Goal: Task Accomplishment & Management: Complete application form

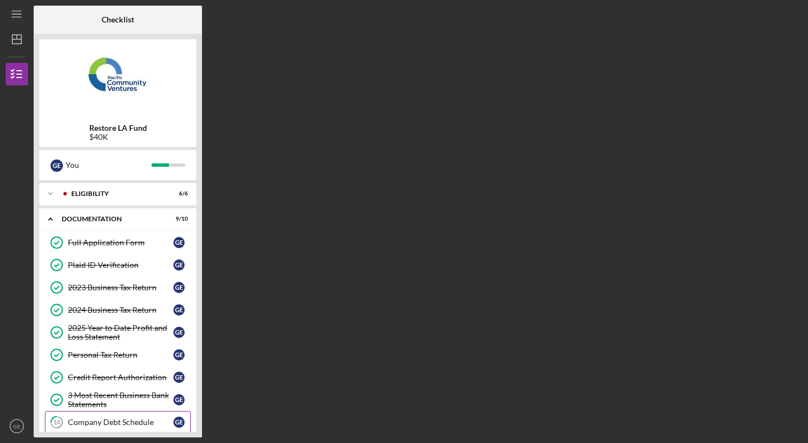
click at [113, 418] on div "Company Debt Schedule" at bounding box center [121, 422] width 106 height 9
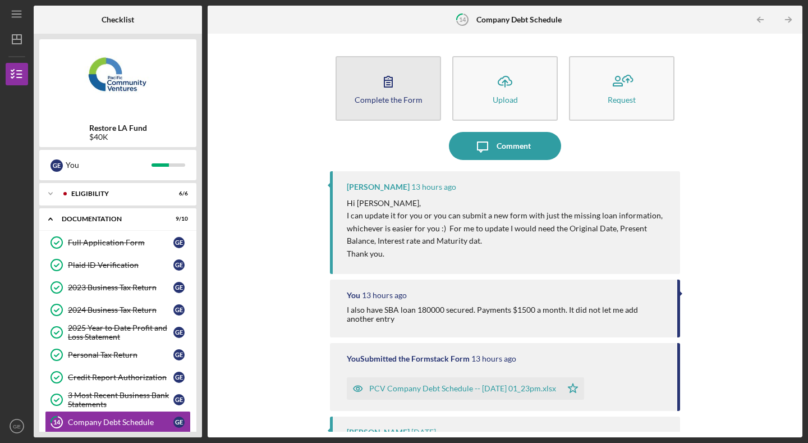
click at [379, 84] on icon "button" at bounding box center [388, 81] width 28 height 28
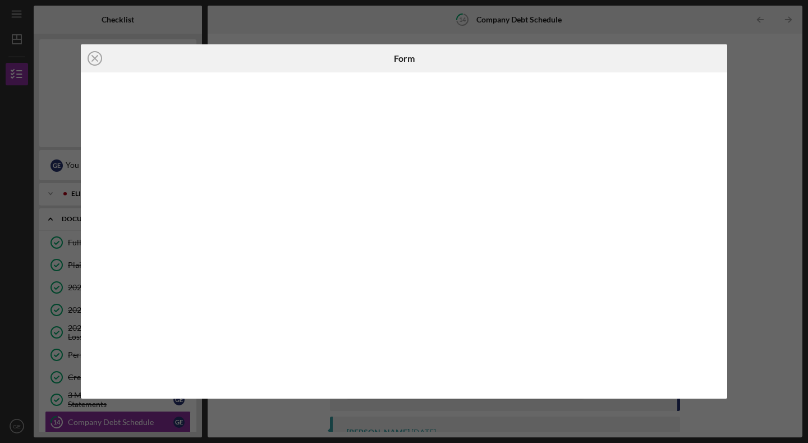
click at [717, 309] on iframe at bounding box center [404, 236] width 625 height 304
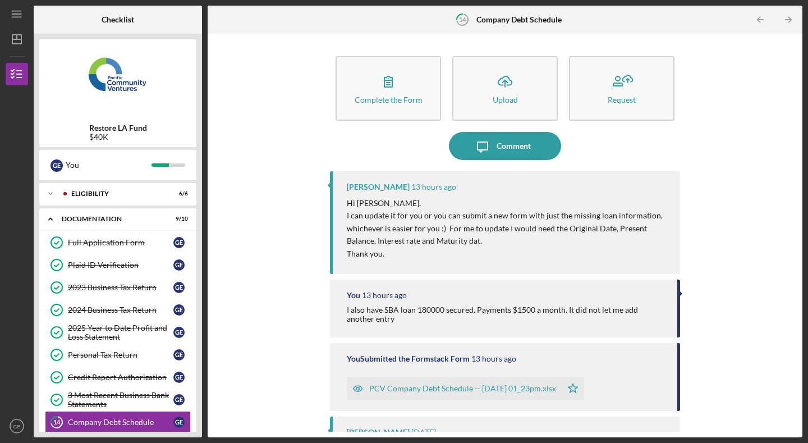
drag, startPoint x: 202, startPoint y: 204, endPoint x: 202, endPoint y: 287, distance: 83.1
click at [202, 287] on div "Checklist Restore LA Fund $40K G E You Icon/Expander Eligibility 6 / 6 Icon/Exp…" at bounding box center [418, 222] width 769 height 432
click at [234, 276] on div "Complete the Form Form Icon/Upload Upload Request Icon/Message Comment [PERSON_…" at bounding box center [505, 235] width 584 height 392
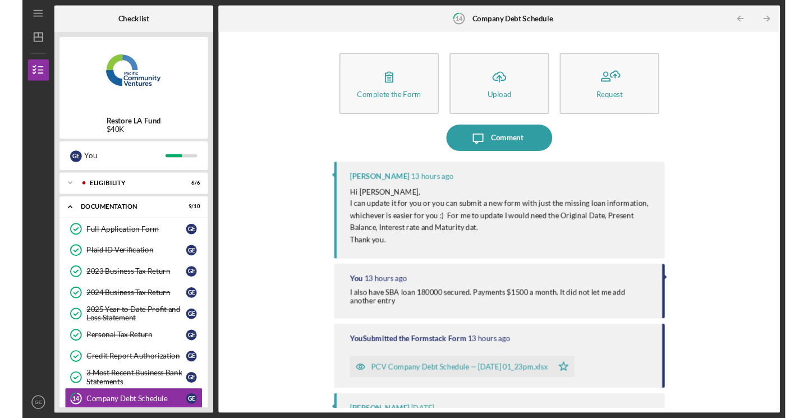
scroll to position [125, 0]
